Goal: Book appointment/travel/reservation

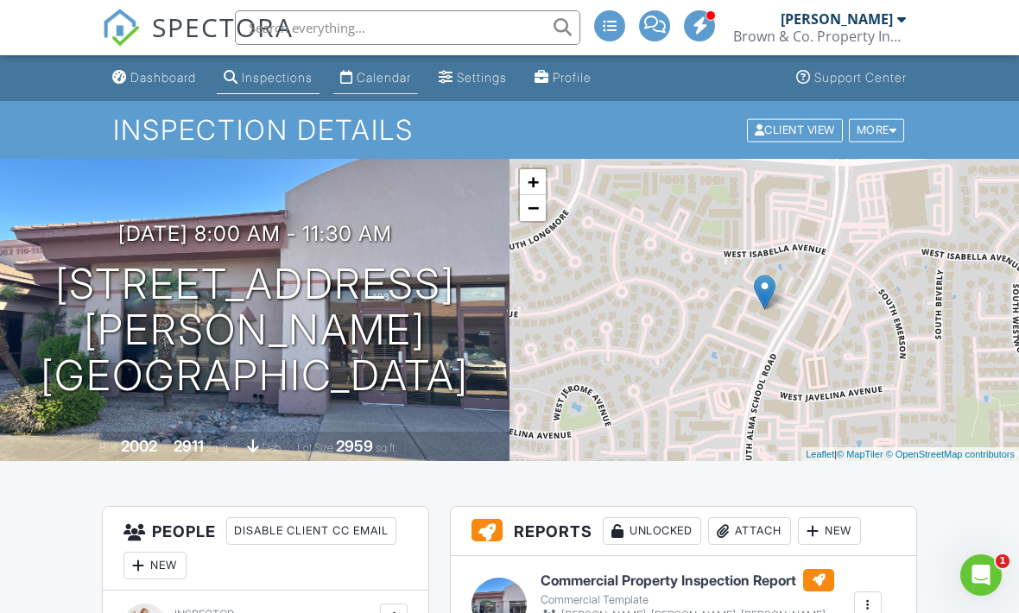
click at [390, 81] on div "Calendar" at bounding box center [384, 77] width 54 height 15
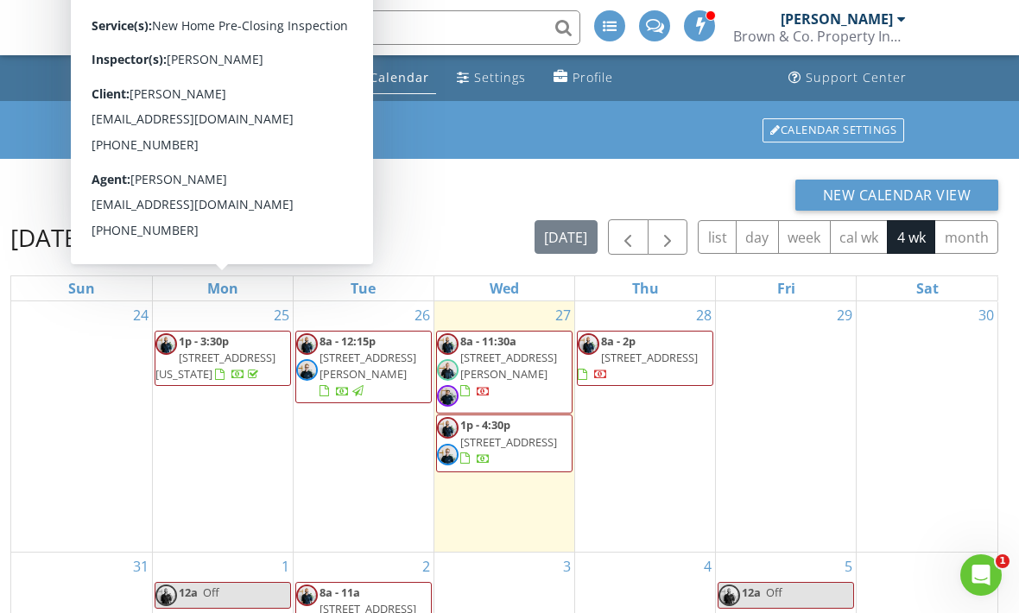
click at [245, 363] on span "[STREET_ADDRESS][US_STATE]" at bounding box center [215, 366] width 120 height 32
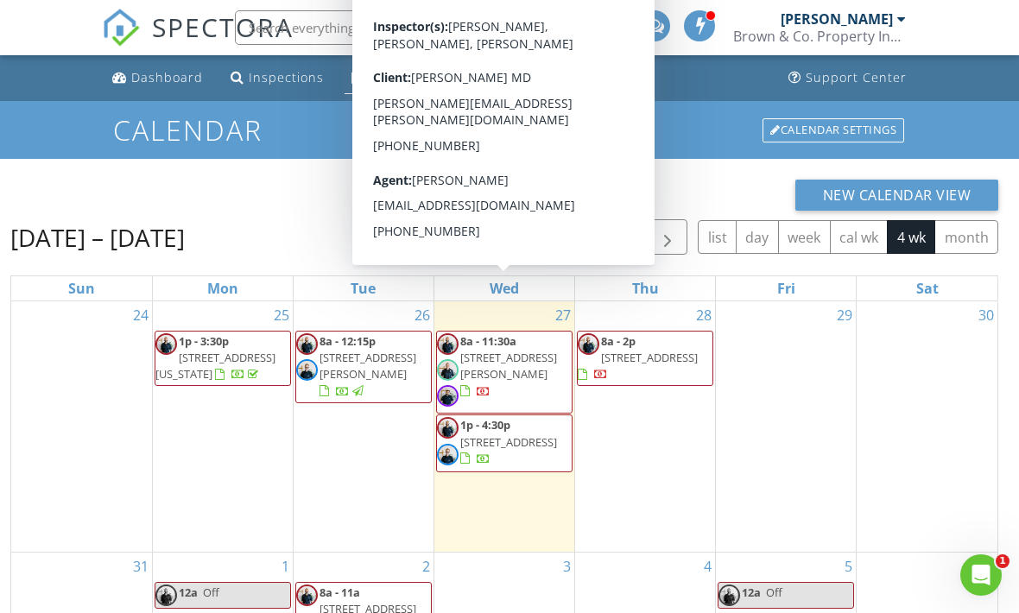
click at [470, 386] on div at bounding box center [464, 391] width 9 height 11
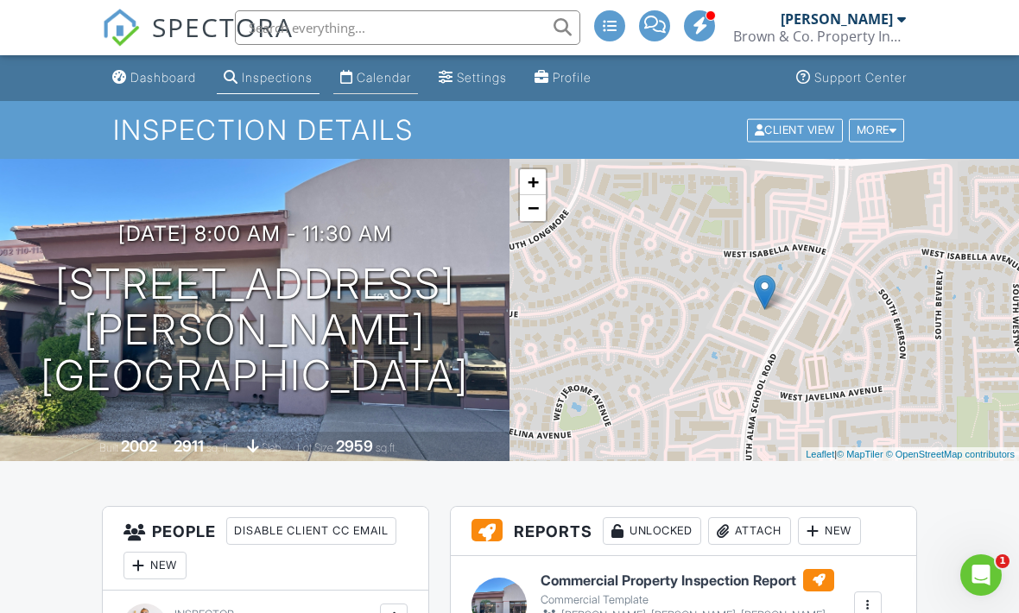
click at [400, 79] on div "Calendar" at bounding box center [384, 77] width 54 height 15
